Goal: Task Accomplishment & Management: Complete application form

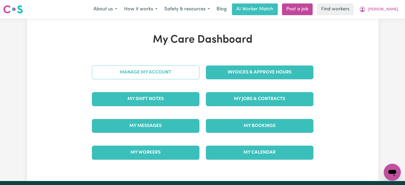
click at [162, 78] on link "Manage My Account" at bounding box center [145, 72] width 107 height 14
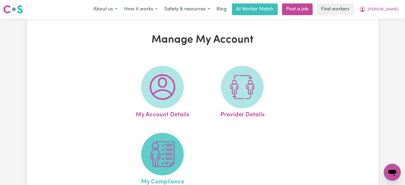
click at [150, 149] on img at bounding box center [163, 154] width 26 height 26
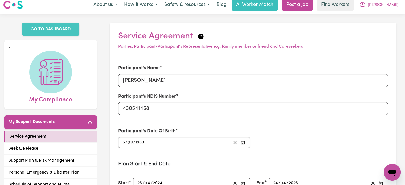
scroll to position [106, 0]
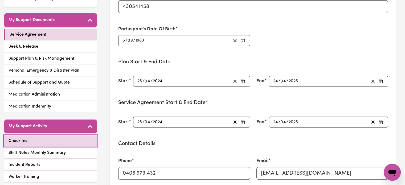
click at [47, 140] on link "Check Ins" at bounding box center [50, 140] width 93 height 11
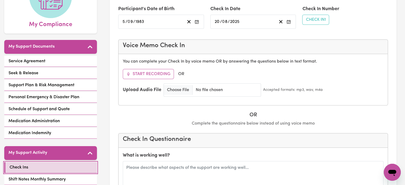
scroll to position [133, 0]
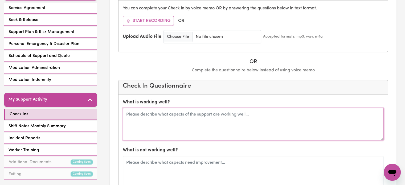
click at [184, 109] on textarea at bounding box center [253, 124] width 260 height 32
click at [283, 108] on textarea "[PERSON_NAME] is feeling very connected to her worker [PERSON_NAME]. She has be…" at bounding box center [253, 124] width 260 height 32
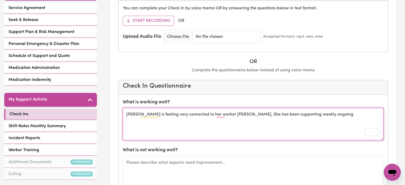
click at [321, 108] on textarea "[PERSON_NAME] is feeling very connected to her worker [PERSON_NAME]. She has be…" at bounding box center [253, 124] width 260 height 32
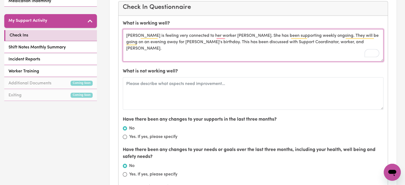
scroll to position [213, 0]
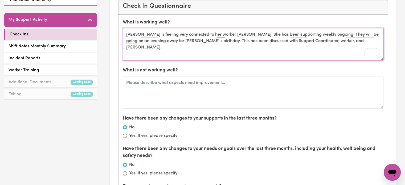
type textarea "[PERSON_NAME] is feeling very connected to her worker [PERSON_NAME]. She has be…"
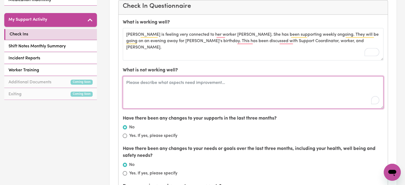
click at [231, 76] on textarea "To enrich screen reader interactions, please activate Accessibility in Grammarl…" at bounding box center [253, 92] width 260 height 32
click at [153, 76] on textarea "[PERSON_NAME] to fire" at bounding box center [253, 92] width 260 height 32
click at [175, 76] on textarea "Cecilia continues to fire" at bounding box center [253, 92] width 260 height 32
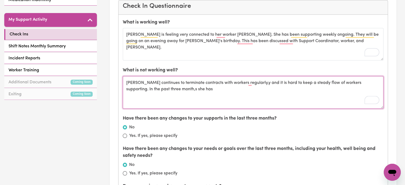
click at [191, 76] on textarea "Cecilia continues to terminate contracts with workers regularly,y and it is har…" at bounding box center [253, 92] width 260 height 32
drag, startPoint x: 168, startPoint y: 83, endPoint x: 168, endPoint y: 79, distance: 4.0
click at [168, 83] on textarea "Cecilia continues to terminate contracts with workers regularly,y and it is har…" at bounding box center [253, 92] width 260 height 32
click at [183, 76] on textarea "Cecilia continues to terminate contracts with workers regularly,y and it is har…" at bounding box center [253, 92] width 260 height 32
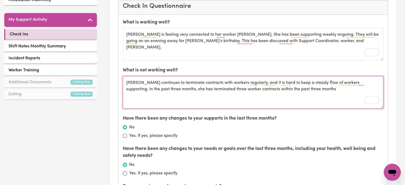
click at [320, 76] on textarea "Cecilia continues to terminate contracts with workers regularly, and it is hard…" at bounding box center [253, 92] width 260 height 32
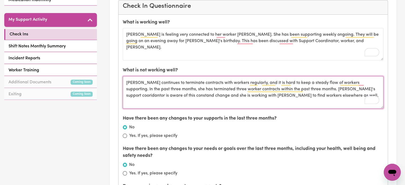
type textarea "[PERSON_NAME] continues to terminate contracts with workers regularly, and it i…"
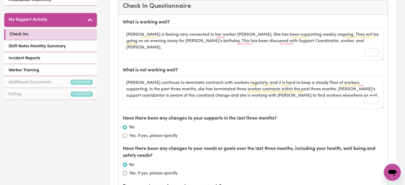
click at [164, 133] on label "Yes. If yes, please specify" at bounding box center [153, 136] width 48 height 6
click at [127, 134] on input "Yes. If yes, please specify" at bounding box center [125, 136] width 4 height 4
radio input "true"
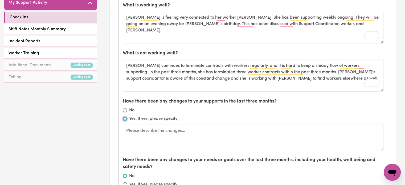
scroll to position [239, 0]
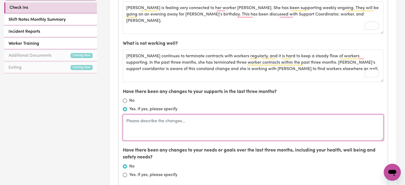
click at [164, 119] on textarea at bounding box center [253, 127] width 260 height 26
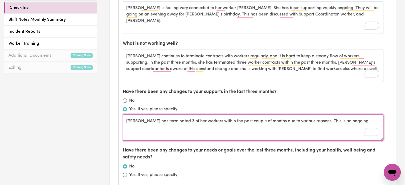
click at [355, 114] on textarea "Cecilia has terminated 3 of her workers within the past couple of months due to…" at bounding box center [253, 127] width 260 height 26
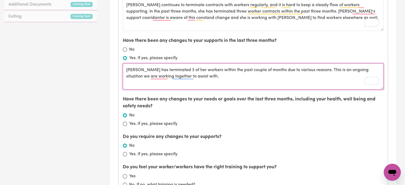
scroll to position [319, 0]
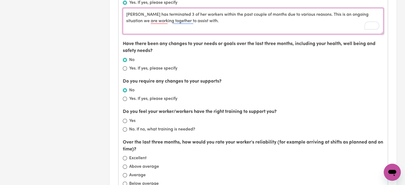
type textarea "[PERSON_NAME] has terminated 3 of her workers within the past couple of months …"
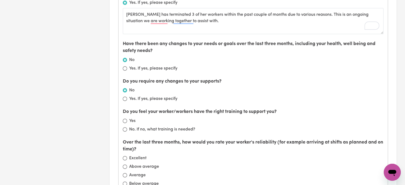
click at [130, 118] on label "Yes" at bounding box center [132, 121] width 6 height 6
click at [127, 119] on input "Yes" at bounding box center [125, 121] width 4 height 4
radio input "true"
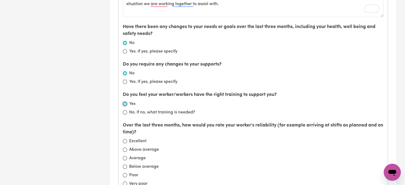
scroll to position [373, 0]
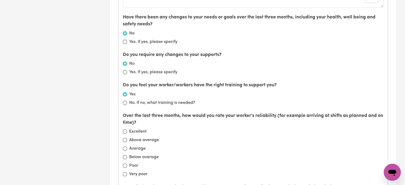
click at [136, 145] on label "Average" at bounding box center [137, 148] width 16 height 6
click at [127, 146] on input "Average" at bounding box center [125, 148] width 4 height 4
radio input "true"
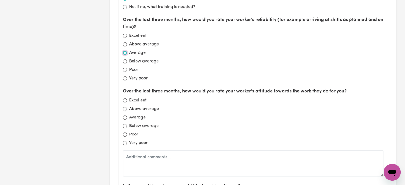
scroll to position [479, 0]
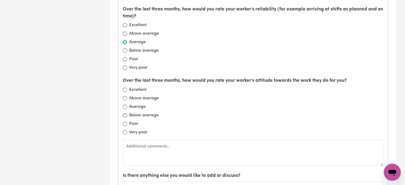
click at [135, 104] on label "Average" at bounding box center [137, 107] width 16 height 6
click at [127, 105] on input "Average" at bounding box center [125, 107] width 4 height 4
radio input "true"
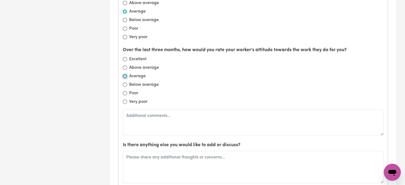
scroll to position [585, 0]
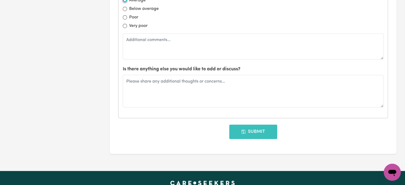
scroll to position [585, 0]
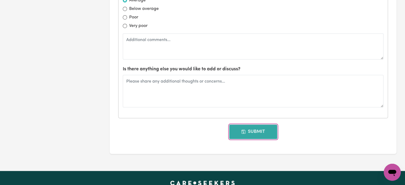
click at [264, 125] on button "Submit" at bounding box center [253, 132] width 48 height 14
